Goal: Information Seeking & Learning: Learn about a topic

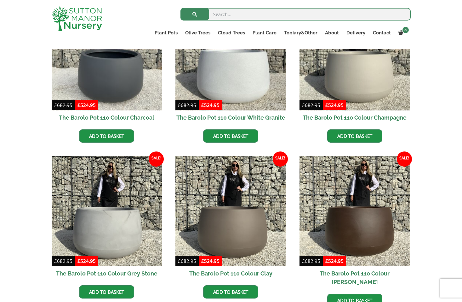
scroll to position [213, 0]
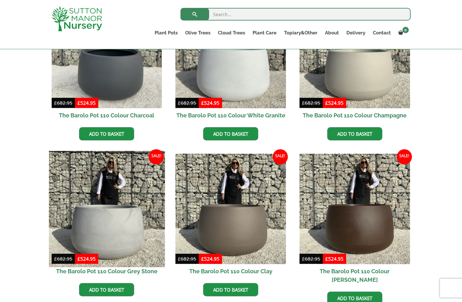
click at [104, 213] on img at bounding box center [107, 209] width 116 height 116
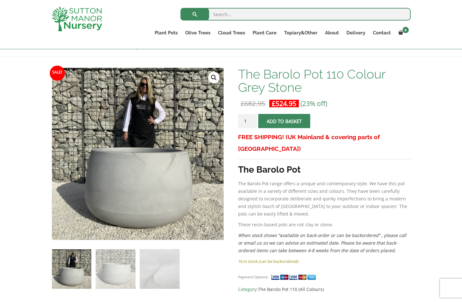
scroll to position [113, 0]
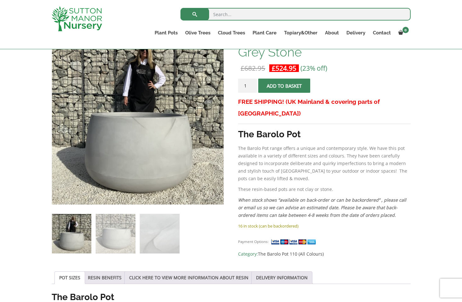
click at [136, 240] on li at bounding box center [115, 233] width 40 height 40
click at [113, 240] on img at bounding box center [115, 233] width 39 height 39
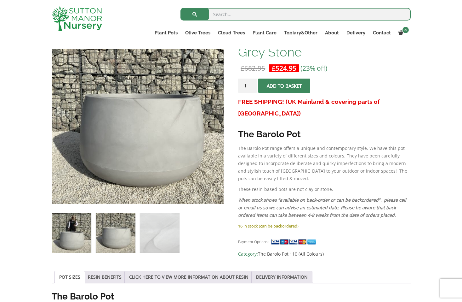
click at [71, 232] on img at bounding box center [71, 232] width 39 height 39
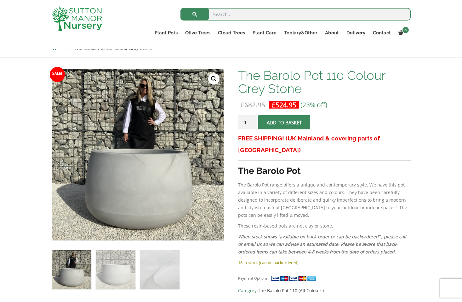
scroll to position [79, 0]
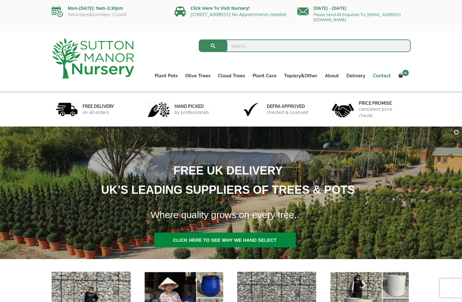
click at [381, 75] on link "Contact" at bounding box center [382, 75] width 26 height 9
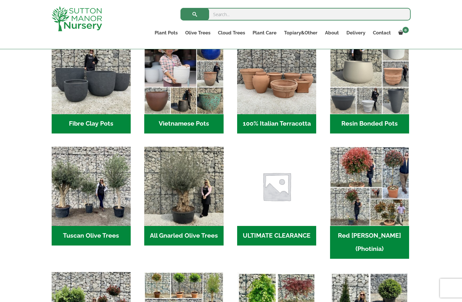
scroll to position [228, 0]
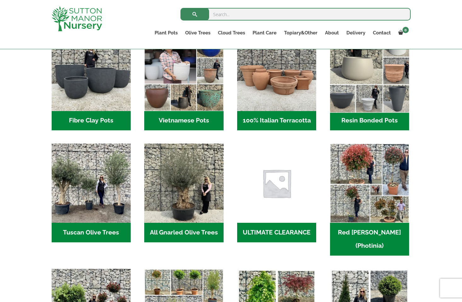
click at [343, 84] on img "Visit product category Resin Bonded Pots" at bounding box center [369, 71] width 83 height 83
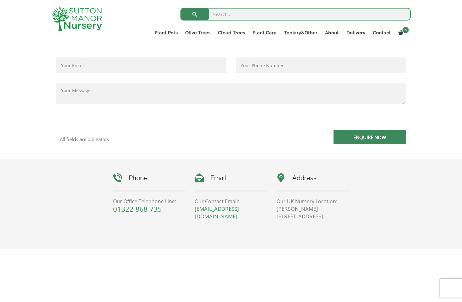
scroll to position [184, 0]
click at [47, 208] on div "Phone Our Office Telephone Line: 01322 868 735 Email Our Contact Email: enquiri…" at bounding box center [231, 203] width 462 height 89
click at [404, 0] on div "Search for: Plant Pots Resin Bonded Pots The Amalfi Pots The Milan Pots The Cap…" at bounding box center [268, 24] width 295 height 49
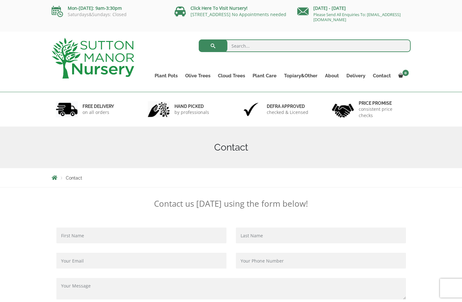
scroll to position [0, 0]
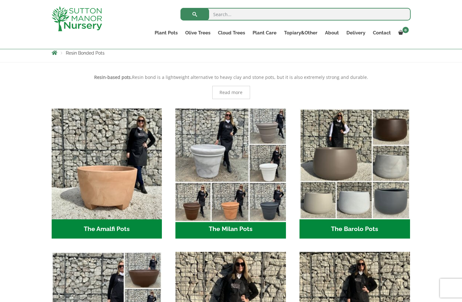
scroll to position [117, 0]
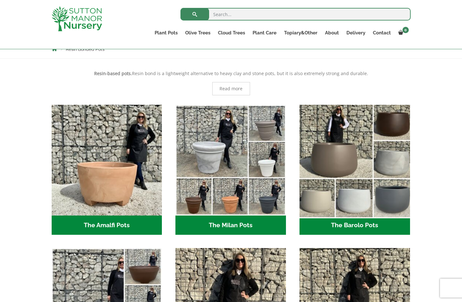
click at [375, 151] on img "Visit product category The Barolo Pots" at bounding box center [355, 160] width 116 height 116
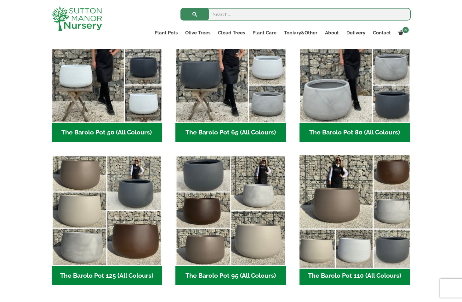
scroll to position [203, 0]
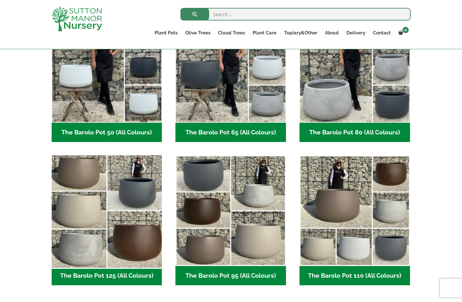
click at [110, 197] on img "Visit product category The Barolo Pot 125 (All Colours)" at bounding box center [107, 211] width 116 height 116
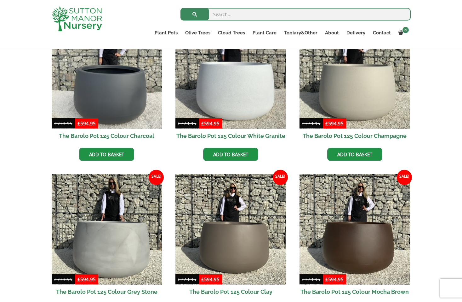
scroll to position [192, 0]
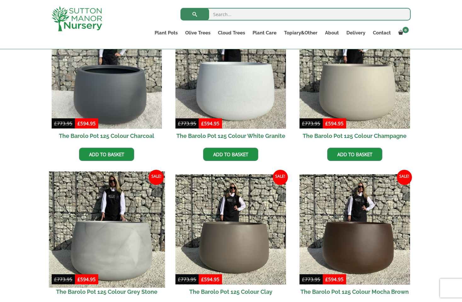
click at [101, 237] on img at bounding box center [107, 229] width 116 height 116
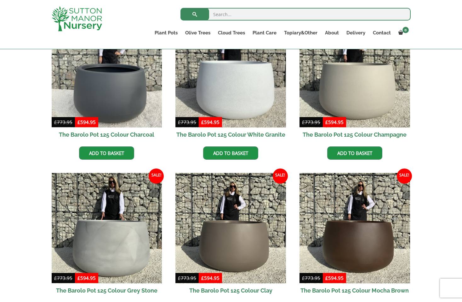
scroll to position [193, 0]
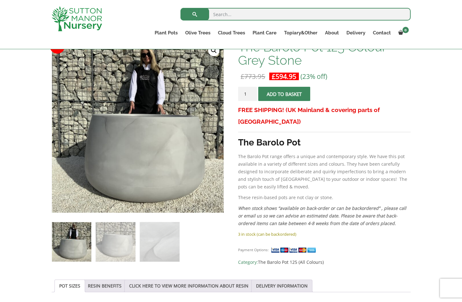
scroll to position [125, 0]
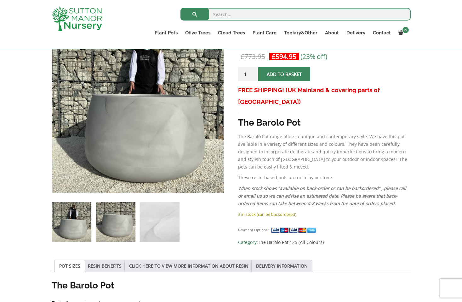
click at [111, 224] on img at bounding box center [115, 221] width 39 height 39
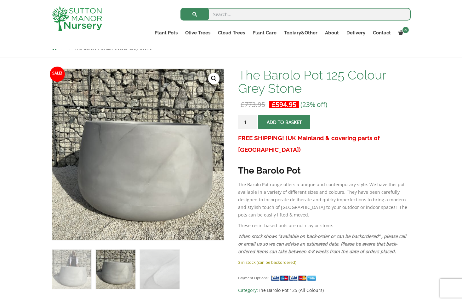
scroll to position [80, 0]
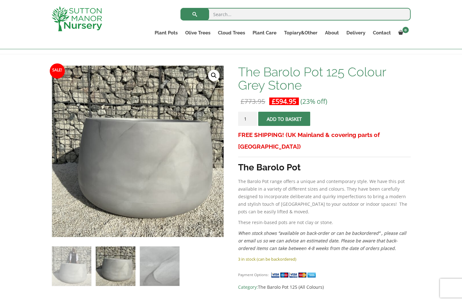
click at [168, 275] on img at bounding box center [159, 265] width 39 height 39
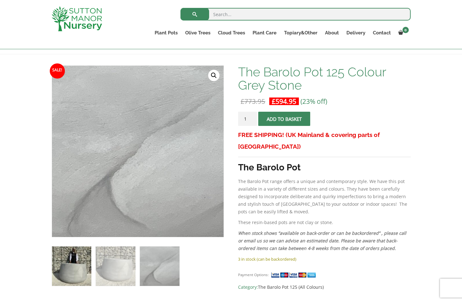
click at [73, 263] on img at bounding box center [71, 265] width 39 height 39
